Goal: Information Seeking & Learning: Understand process/instructions

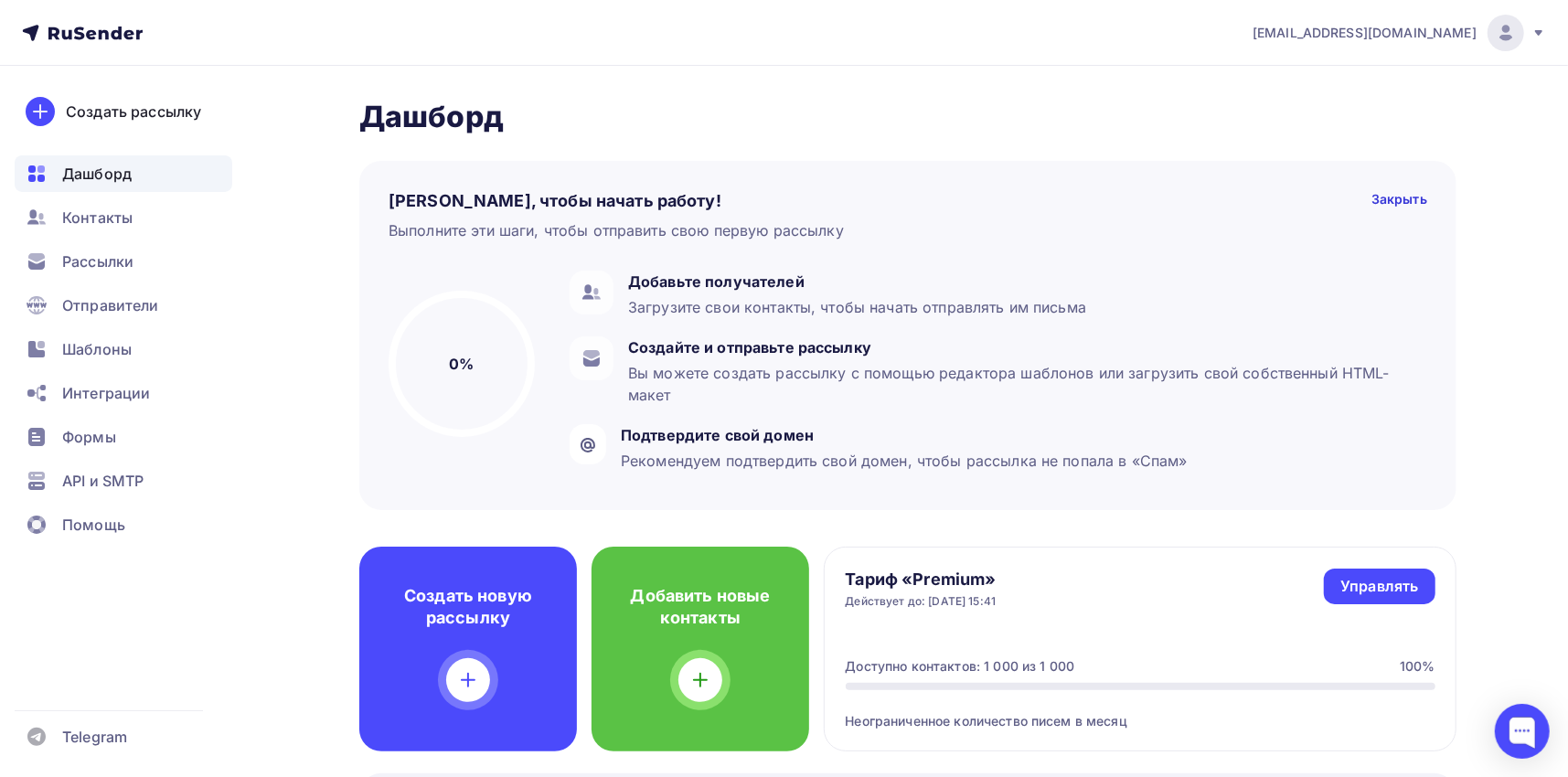
click at [1464, 25] on span "[EMAIL_ADDRESS][DOMAIN_NAME]" at bounding box center [1364, 33] width 224 height 18
click at [1287, 86] on span "Аккаунт" at bounding box center [1302, 80] width 61 height 22
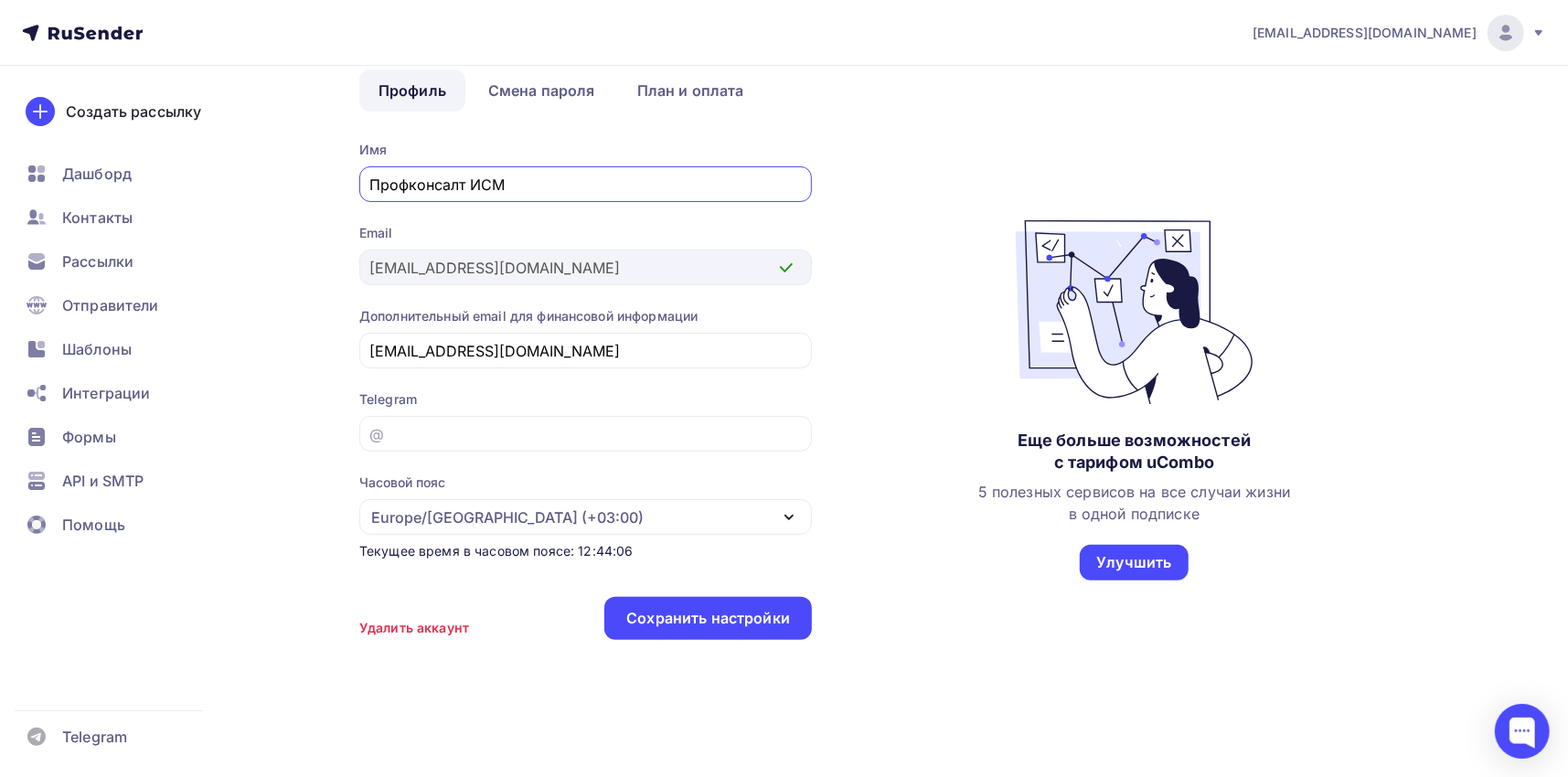
scroll to position [102, 0]
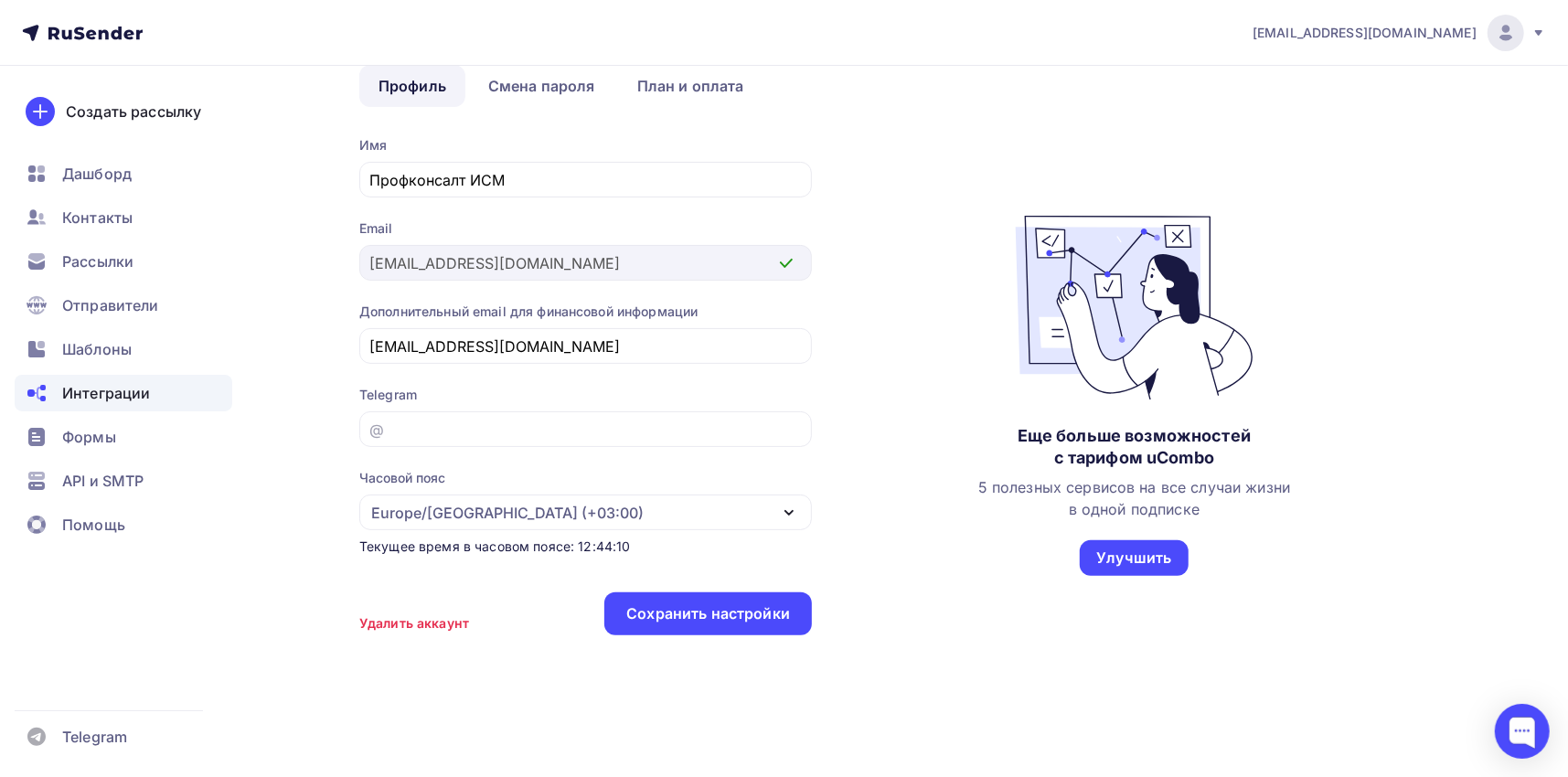
click at [142, 391] on span "Интеграции" at bounding box center [106, 392] width 88 height 22
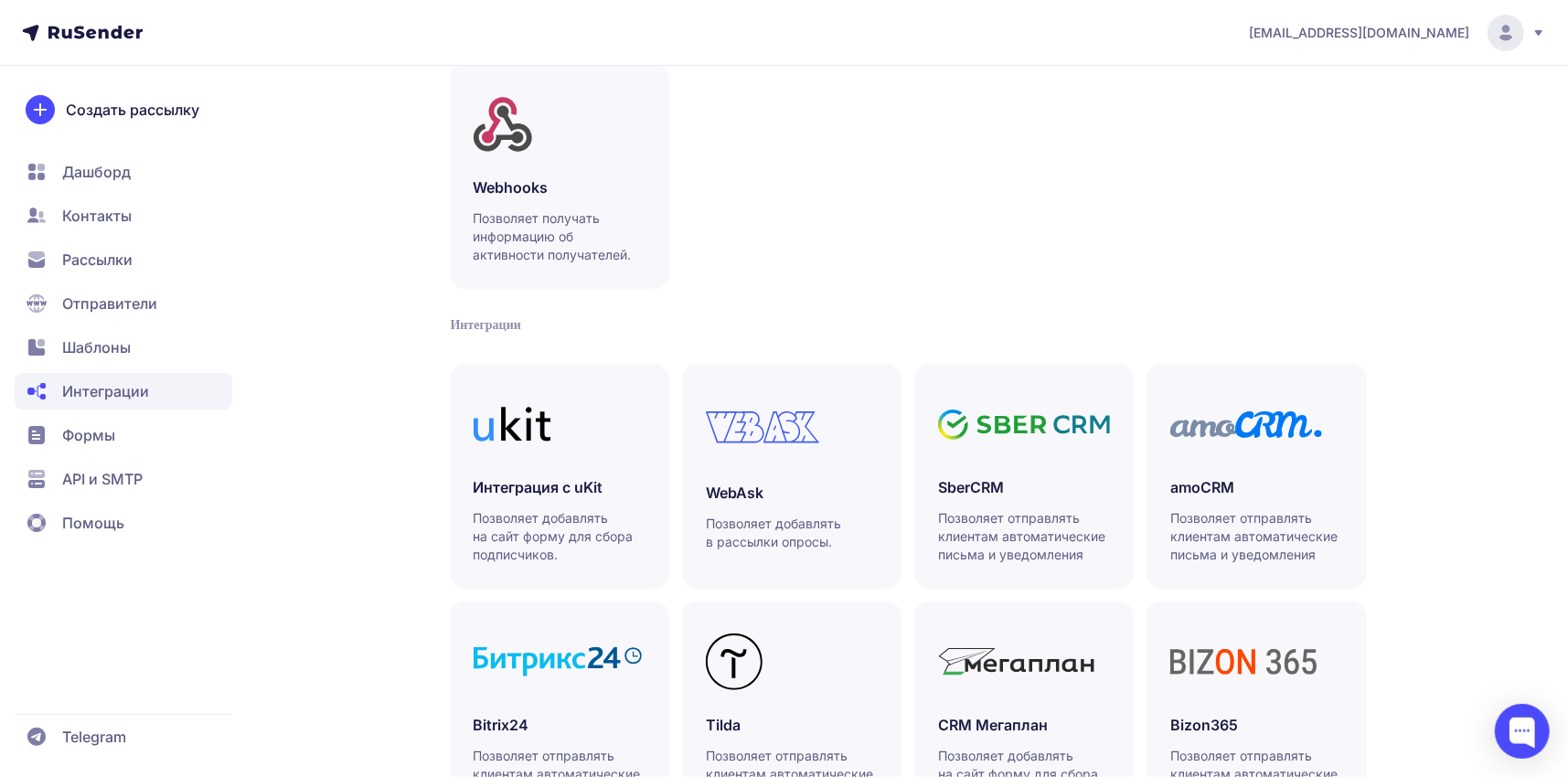
scroll to position [183, 0]
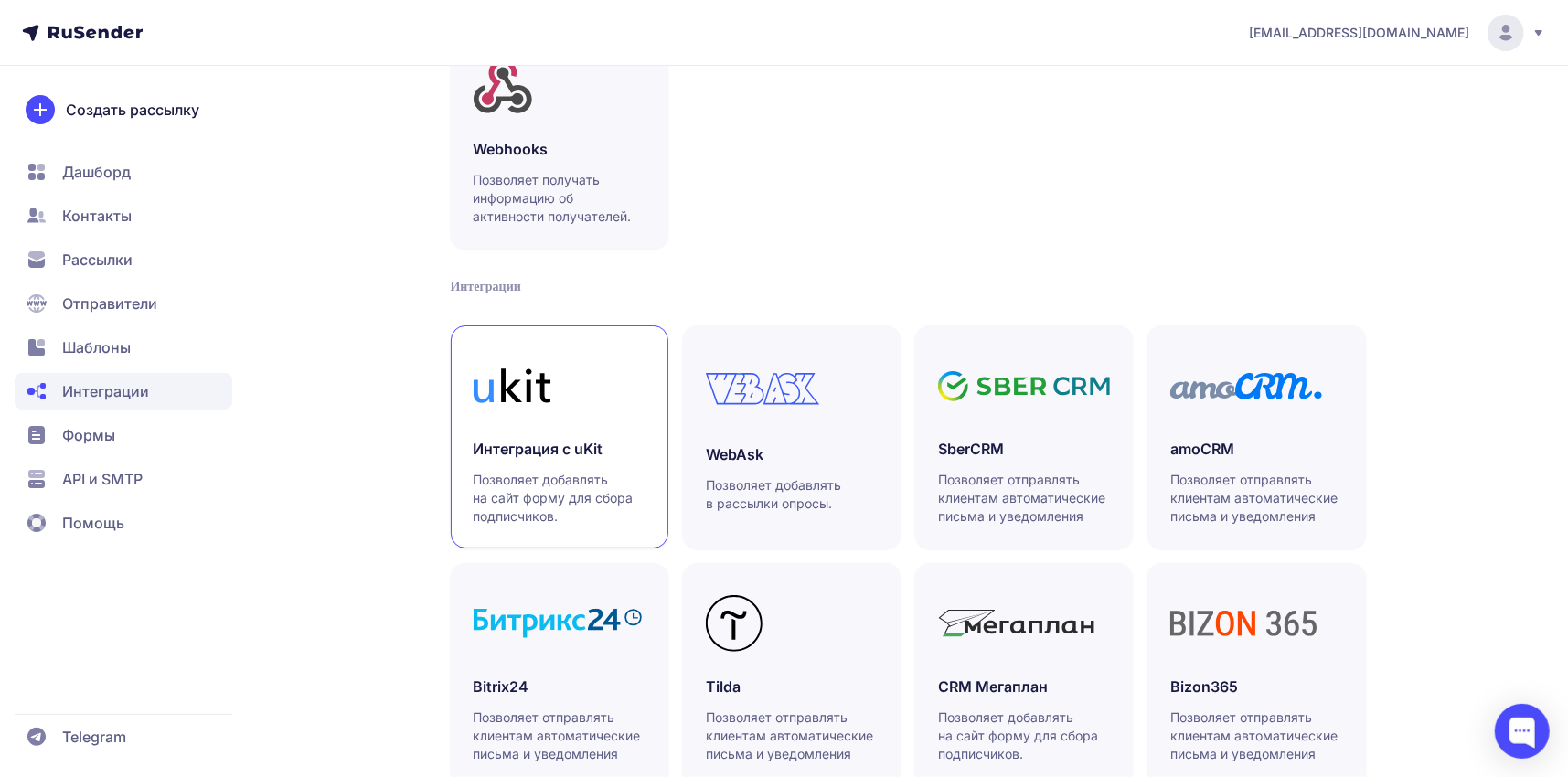
click at [606, 455] on h3 "Интеграция с uKit" at bounding box center [559, 448] width 172 height 22
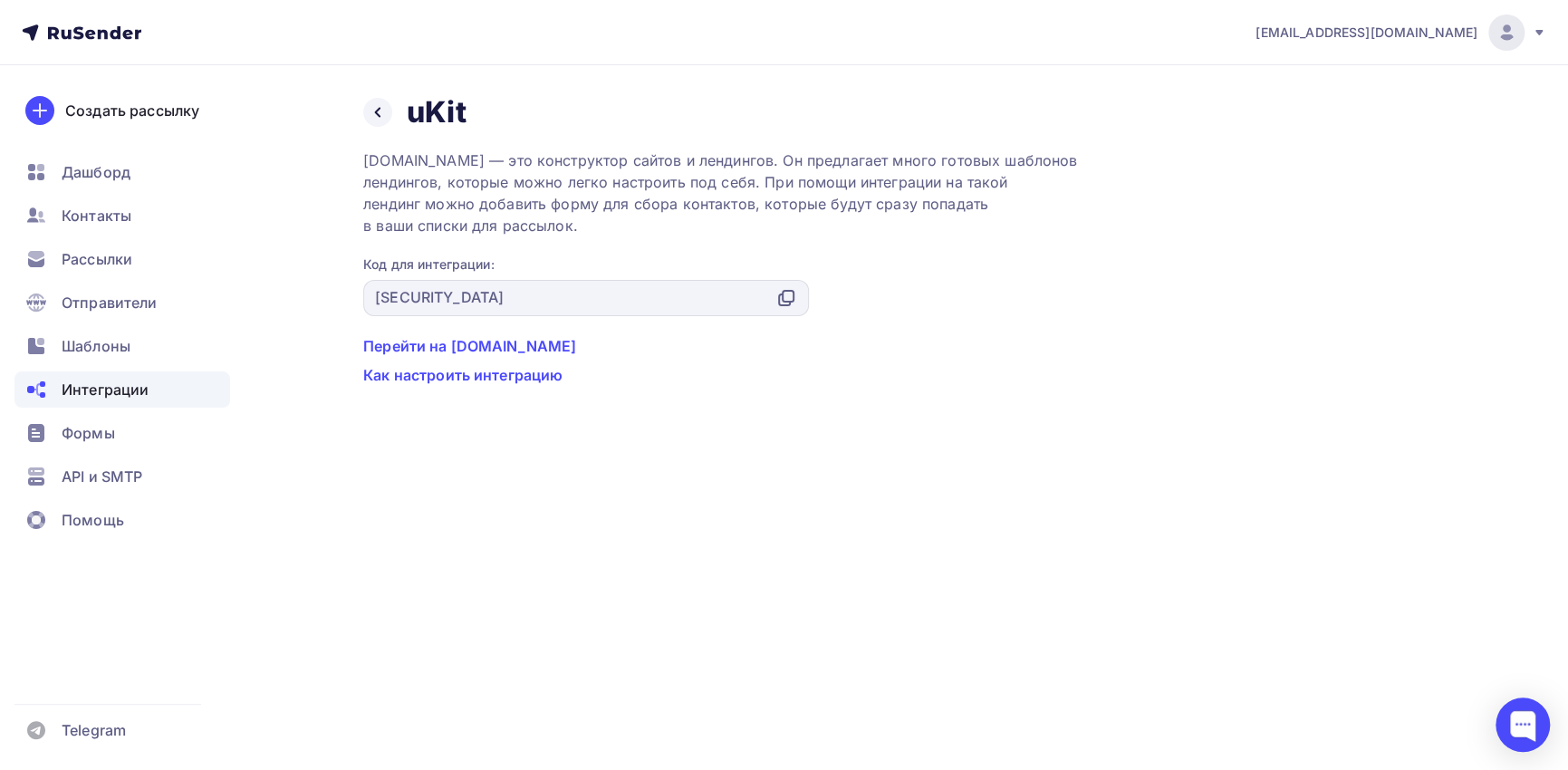
click at [464, 345] on link "Перейти на ukit.com" at bounding box center [906, 346] width 1087 height 22
